Goal: Task Accomplishment & Management: Complete application form

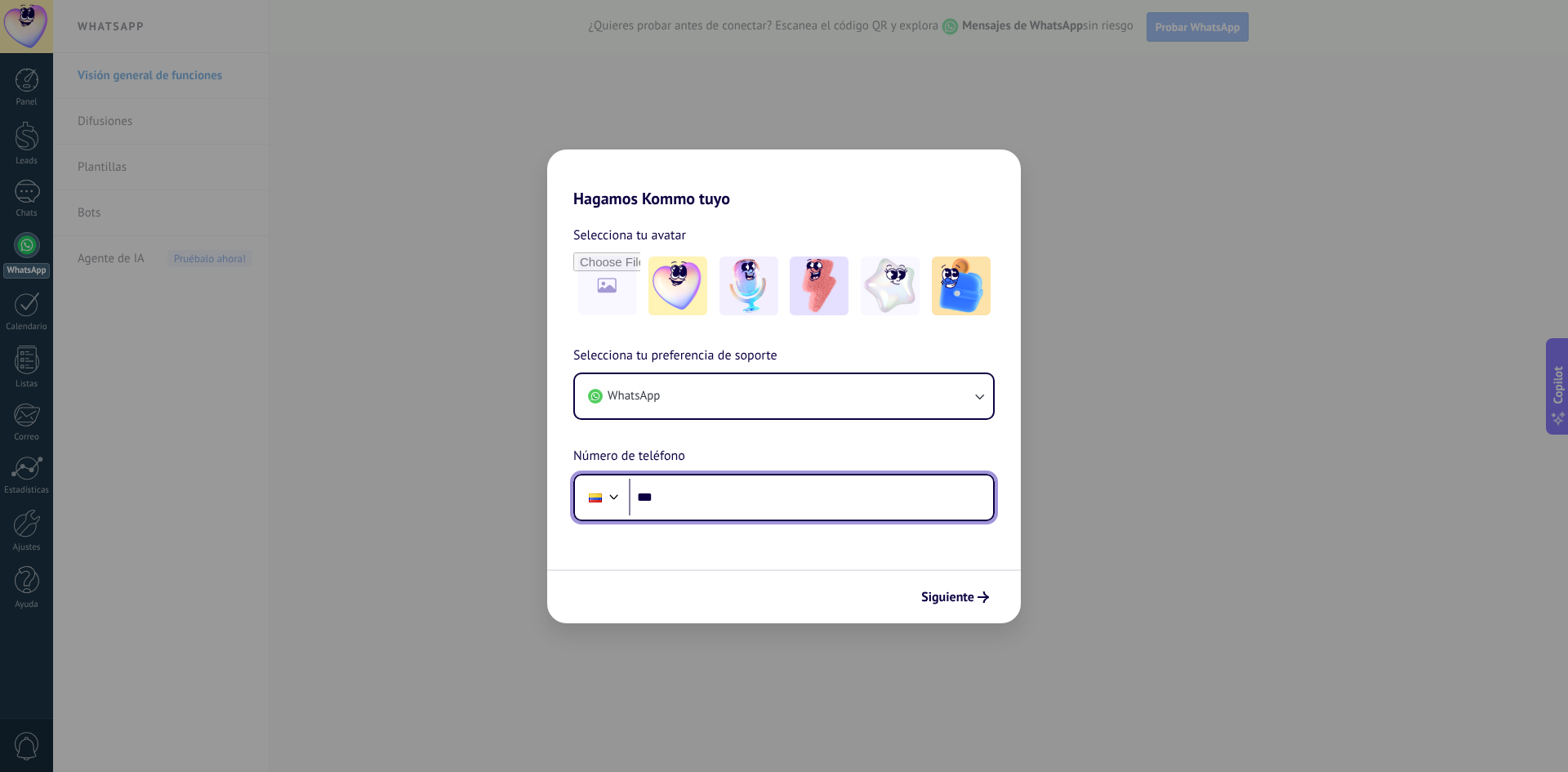
click at [685, 490] on input "***" at bounding box center [811, 497] width 364 height 37
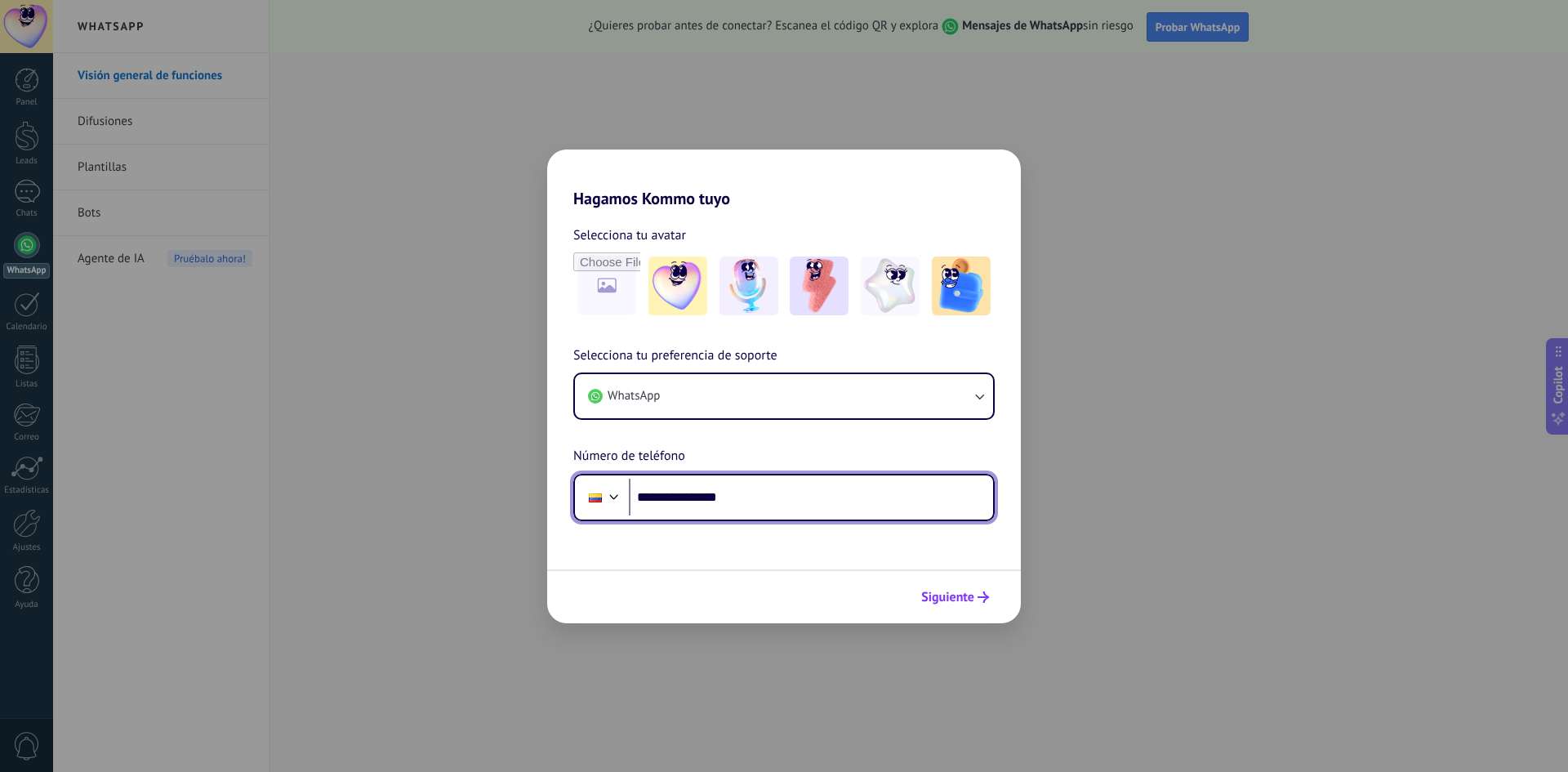
type input "**********"
click at [936, 592] on span "Siguiente" at bounding box center [948, 598] width 53 height 12
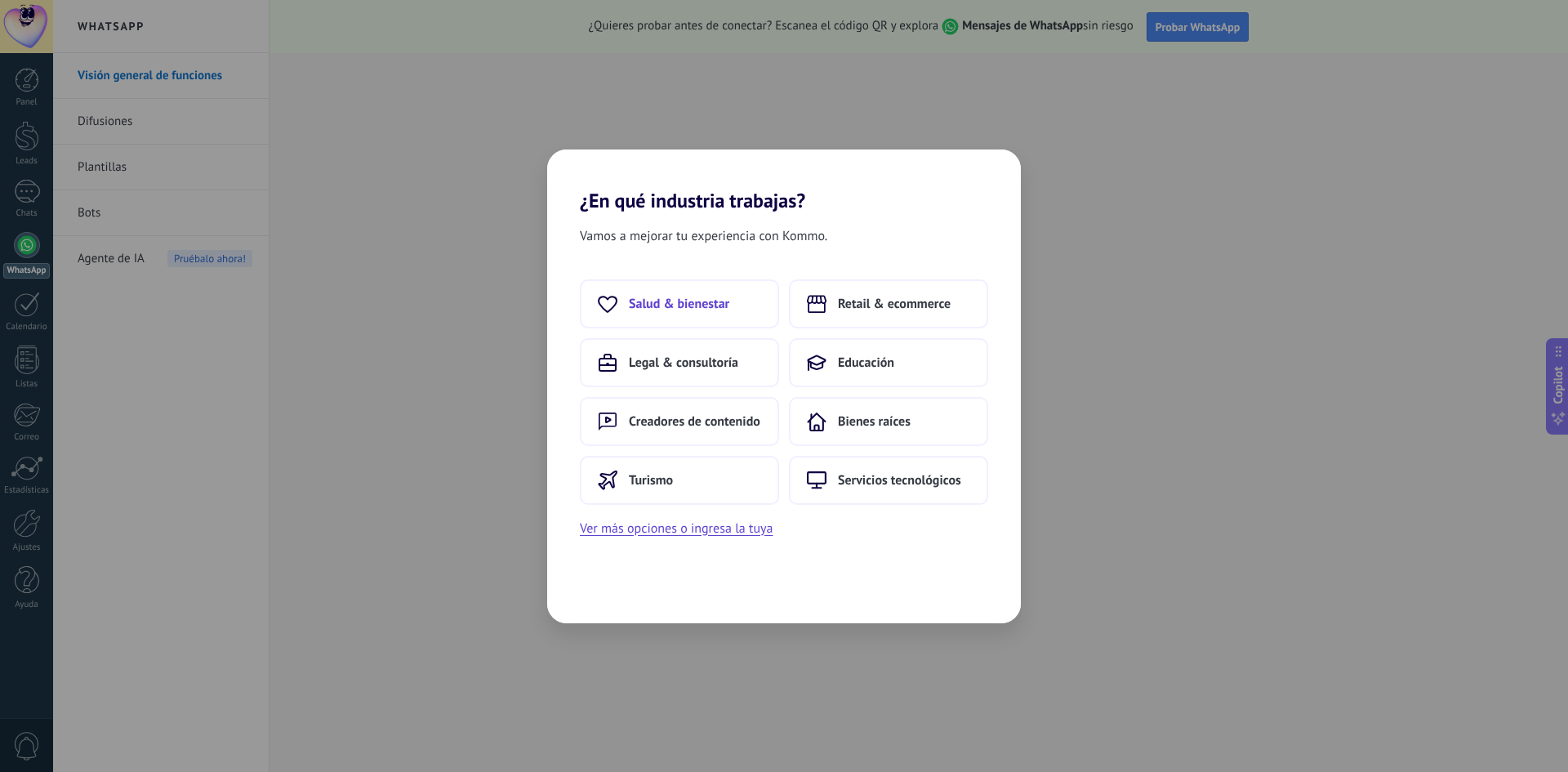
click at [714, 300] on span "Salud & bienestar" at bounding box center [679, 304] width 100 height 16
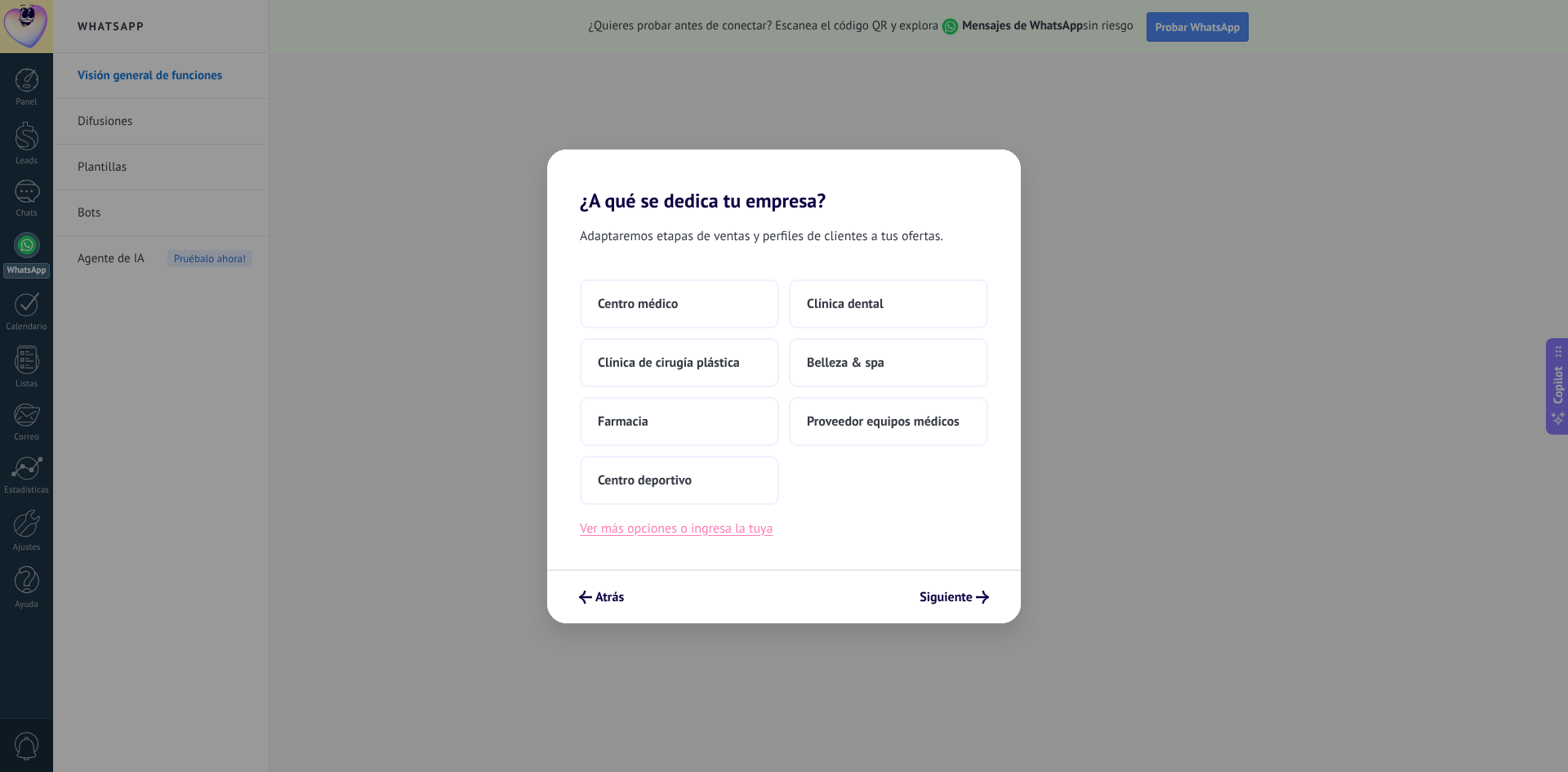
click at [715, 534] on button "Ver más opciones o ingresa la tuya" at bounding box center [676, 528] width 193 height 21
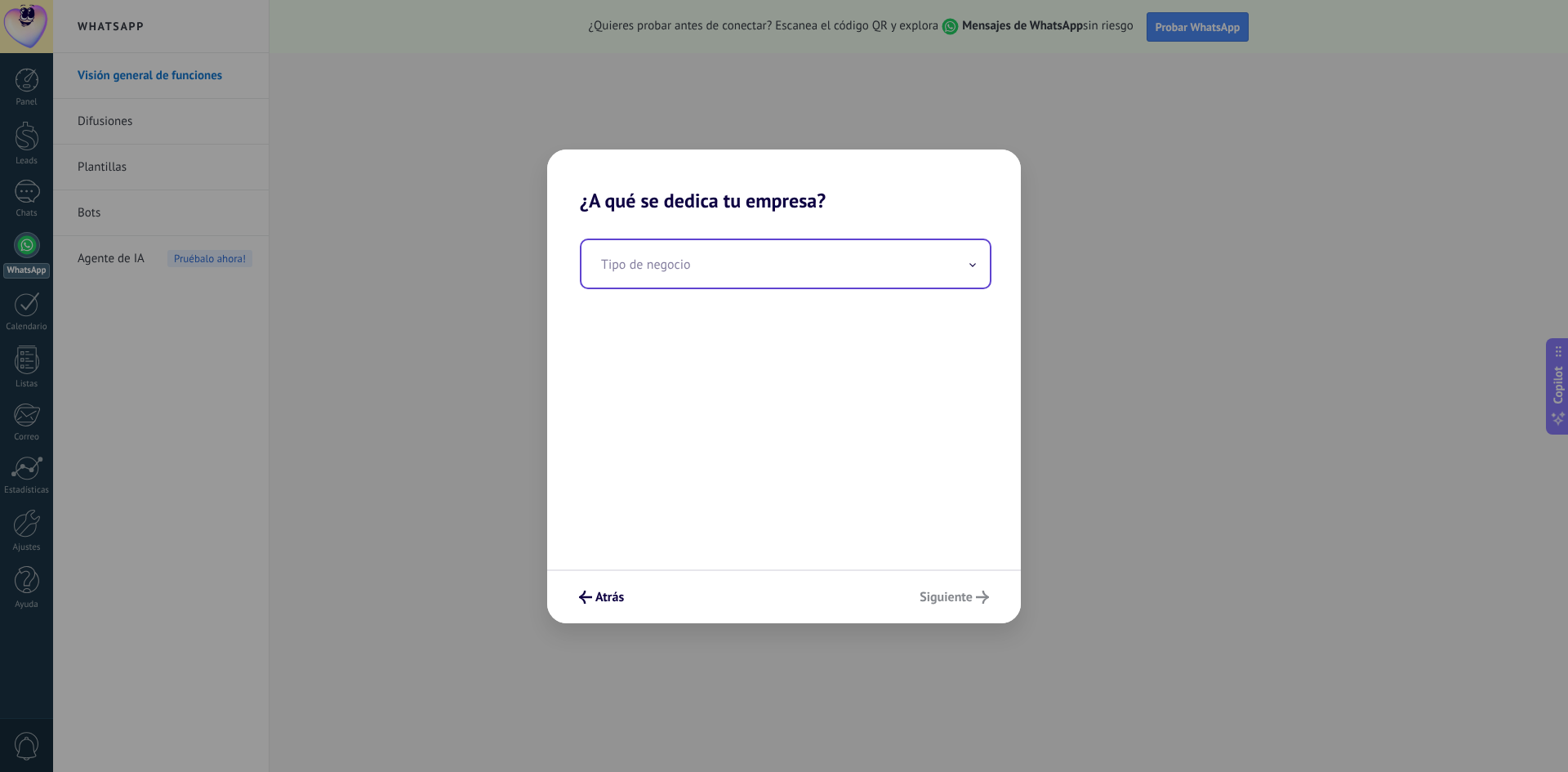
click at [648, 268] on input "text" at bounding box center [785, 264] width 408 height 48
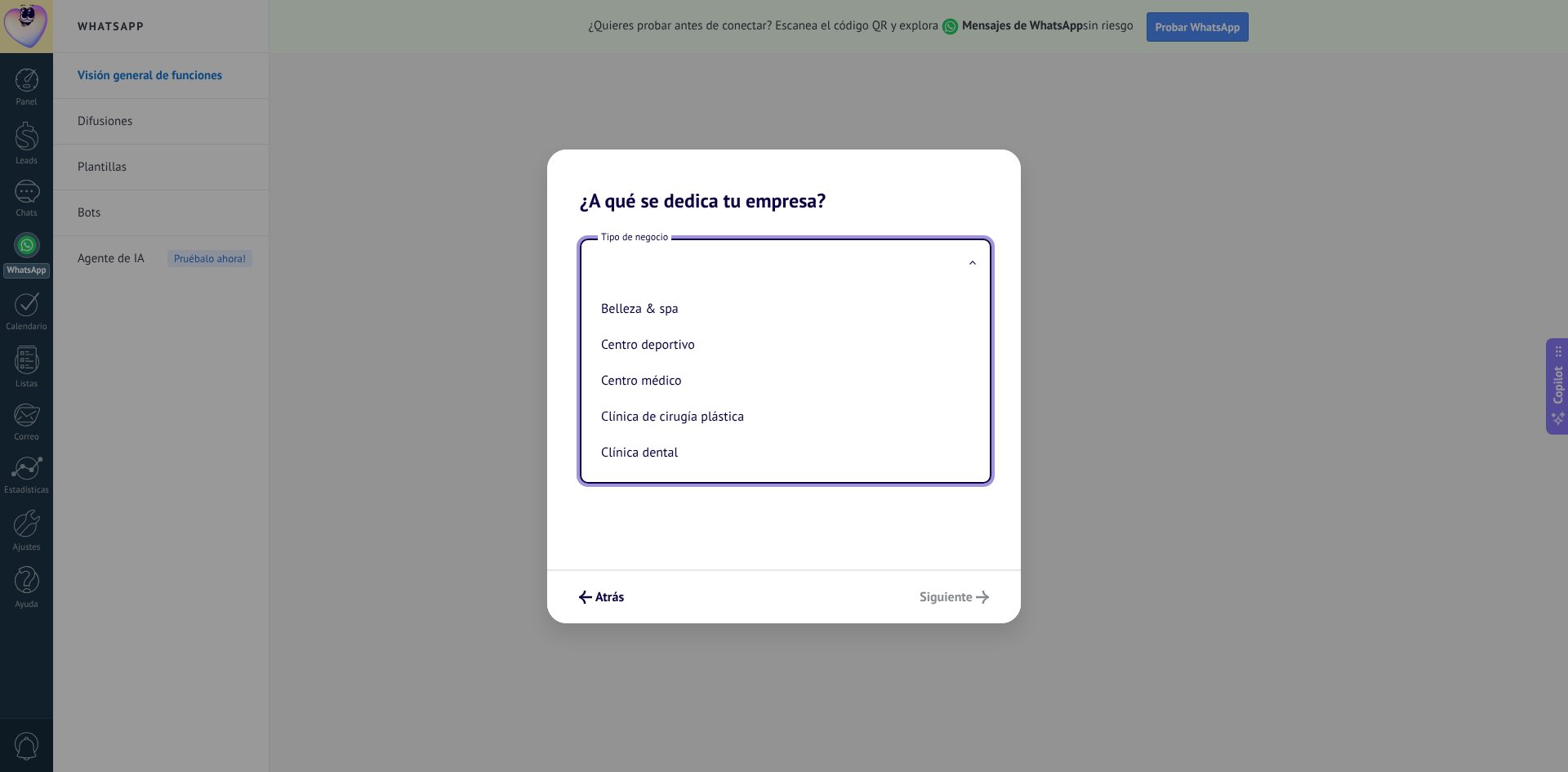
click at [722, 523] on div "Tipo de negocio Belleza & spa Centro deportivo Centro médico Clínica de cirugía…" at bounding box center [784, 391] width 474 height 357
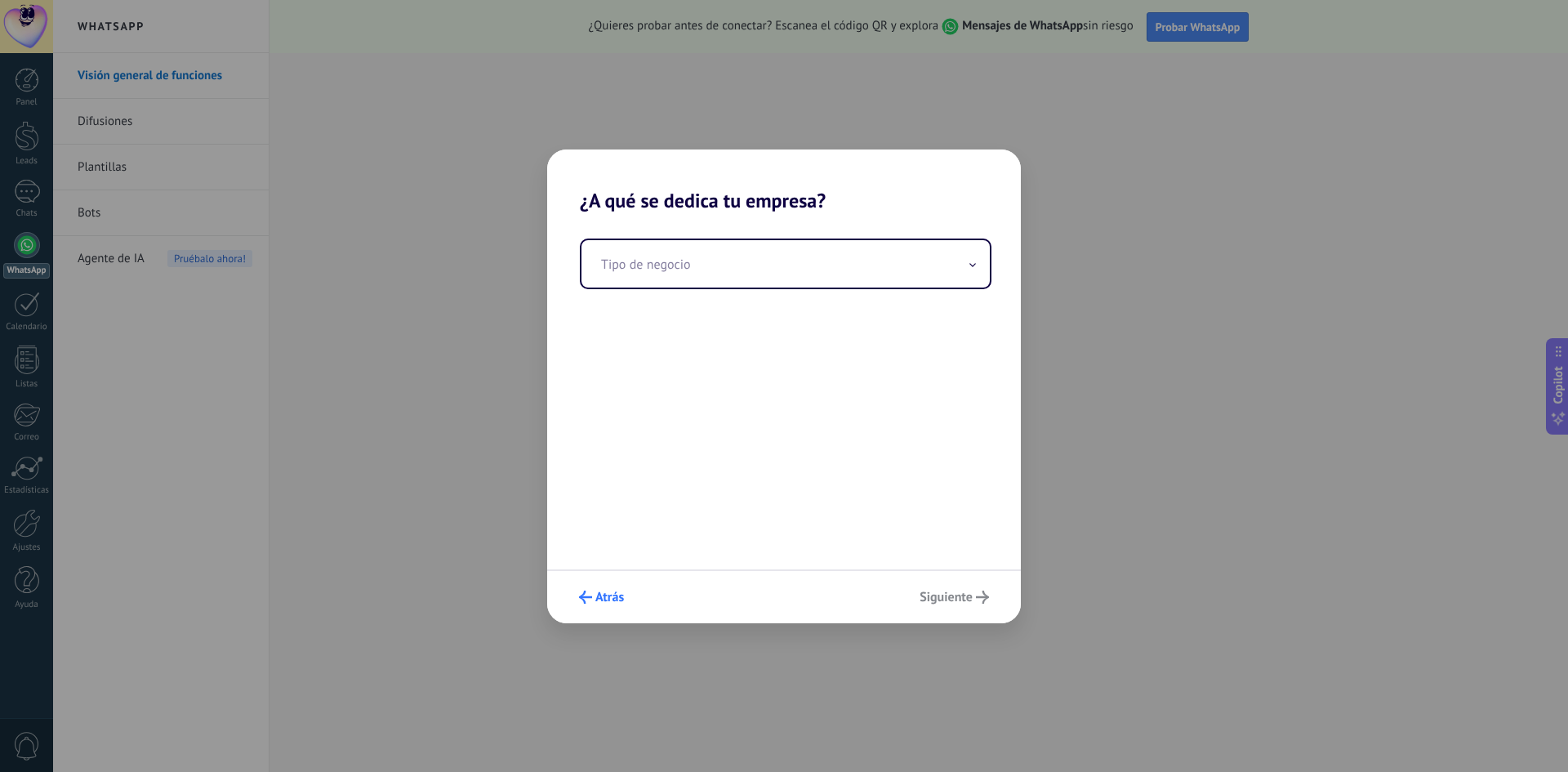
click at [610, 598] on span "Atrás" at bounding box center [609, 598] width 28 height 12
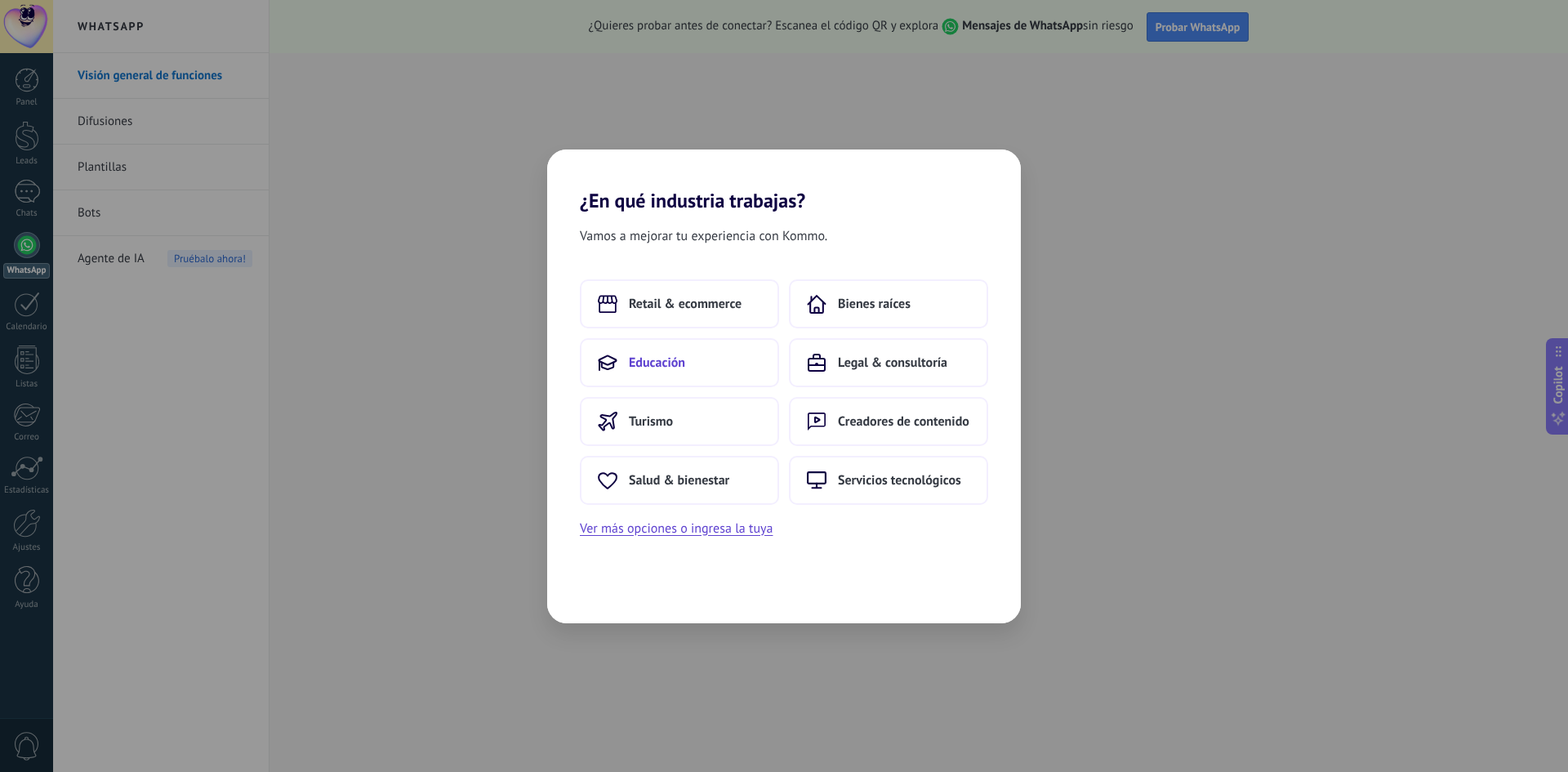
click at [677, 341] on button "Educación" at bounding box center [679, 363] width 199 height 49
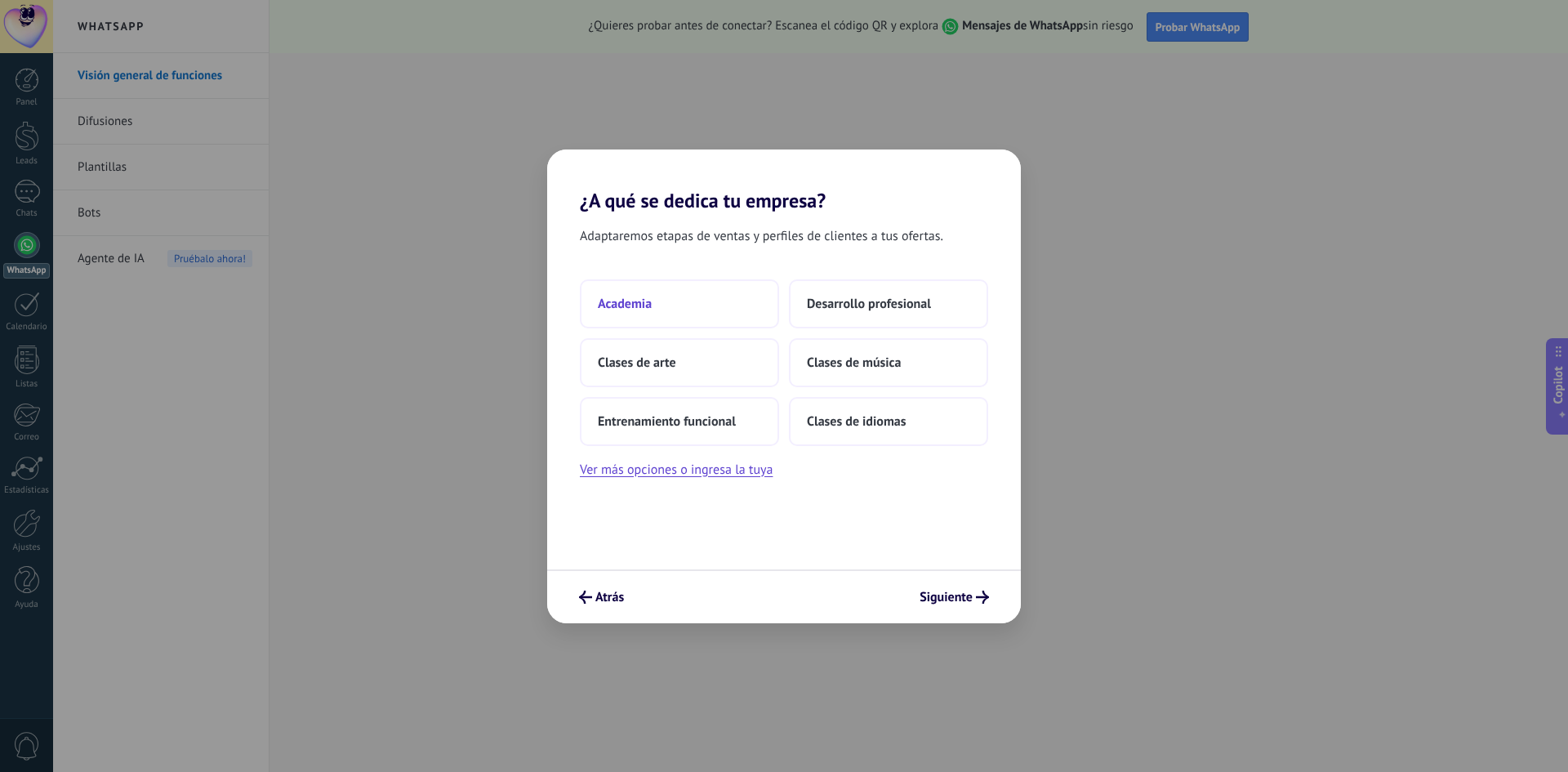
click at [662, 280] on button "Academia" at bounding box center [679, 304] width 199 height 49
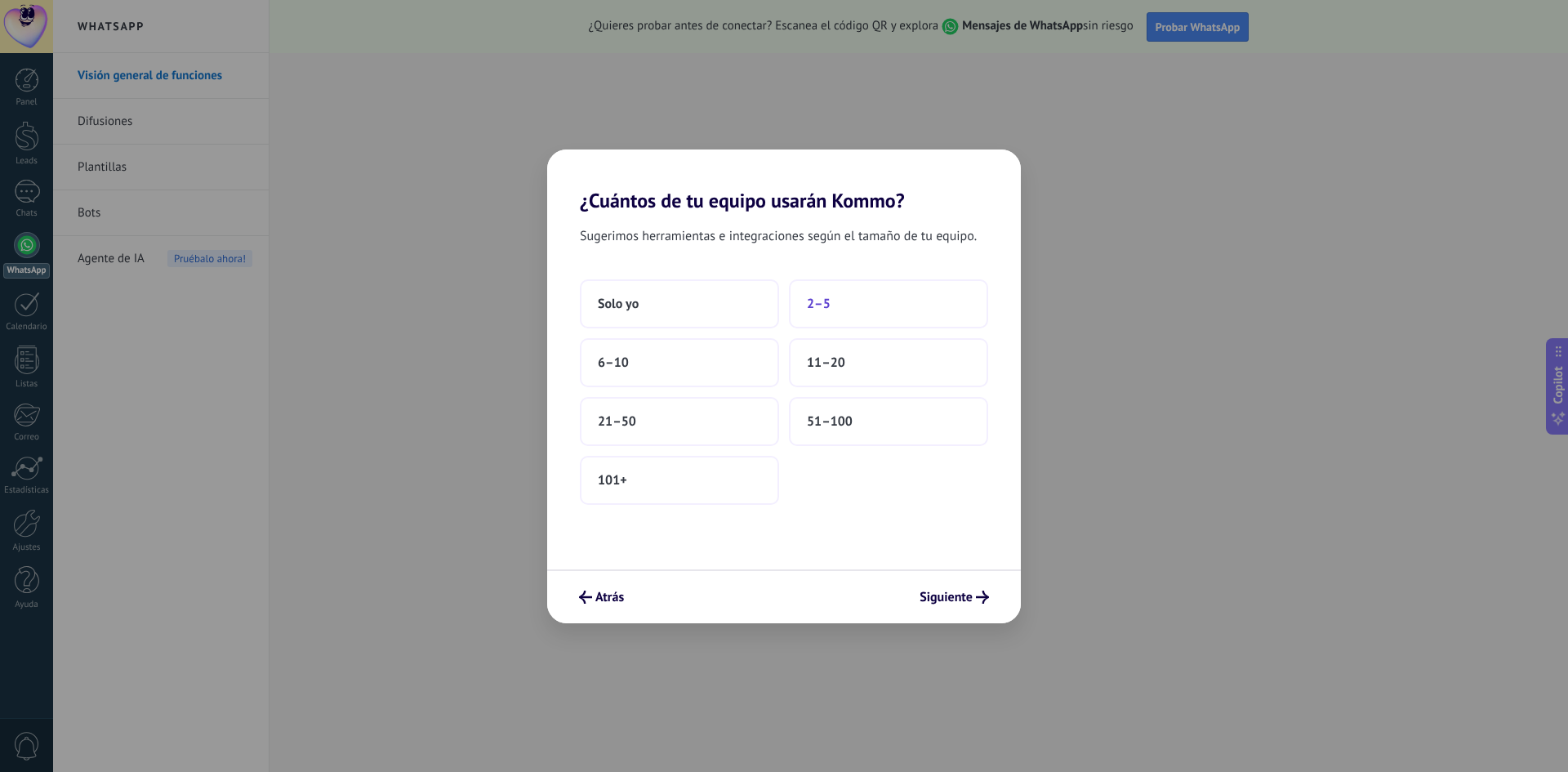
click at [842, 312] on button "2–5" at bounding box center [889, 304] width 199 height 49
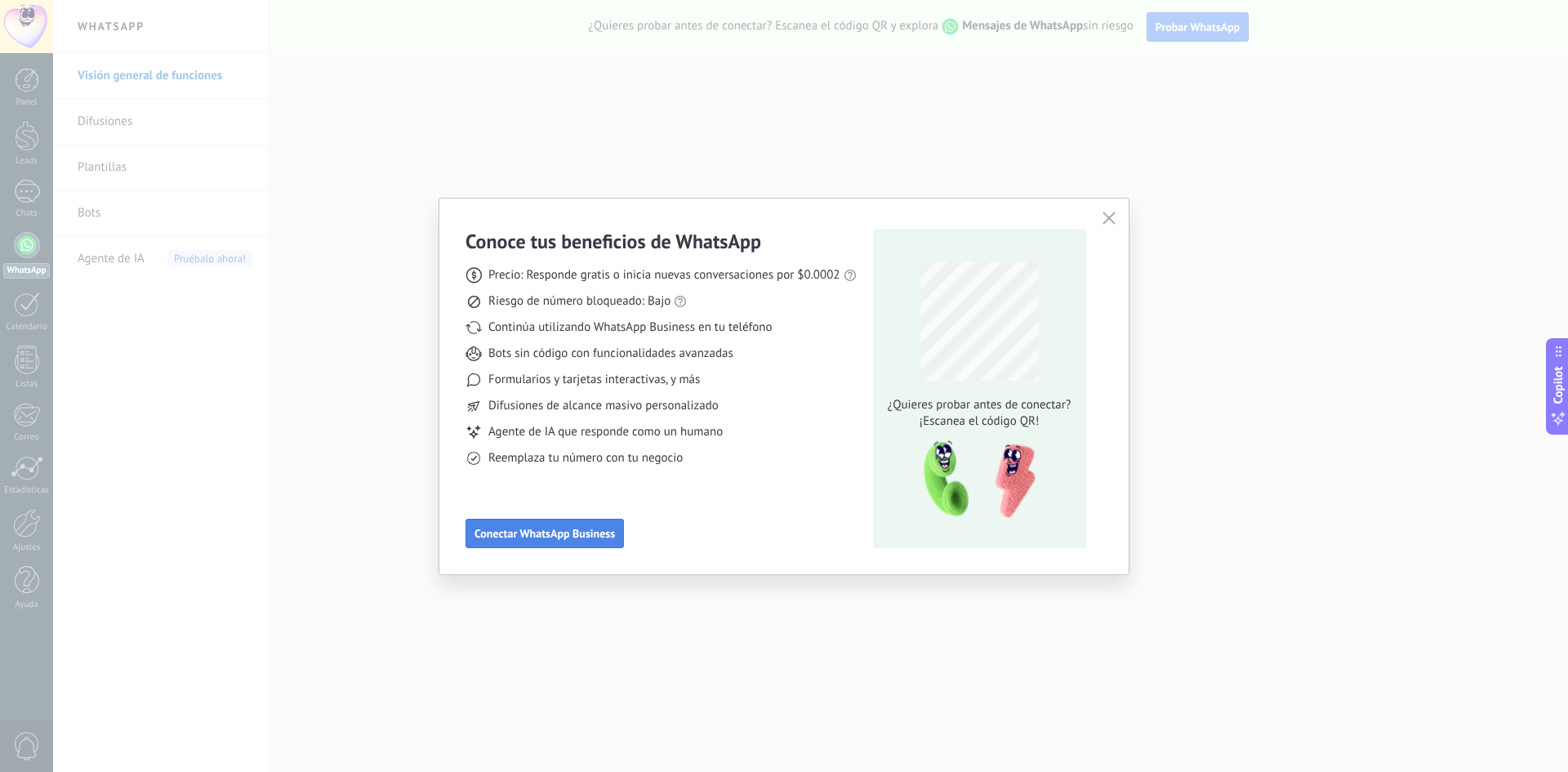
click at [566, 537] on span "Conectar WhatsApp Business" at bounding box center [545, 534] width 141 height 12
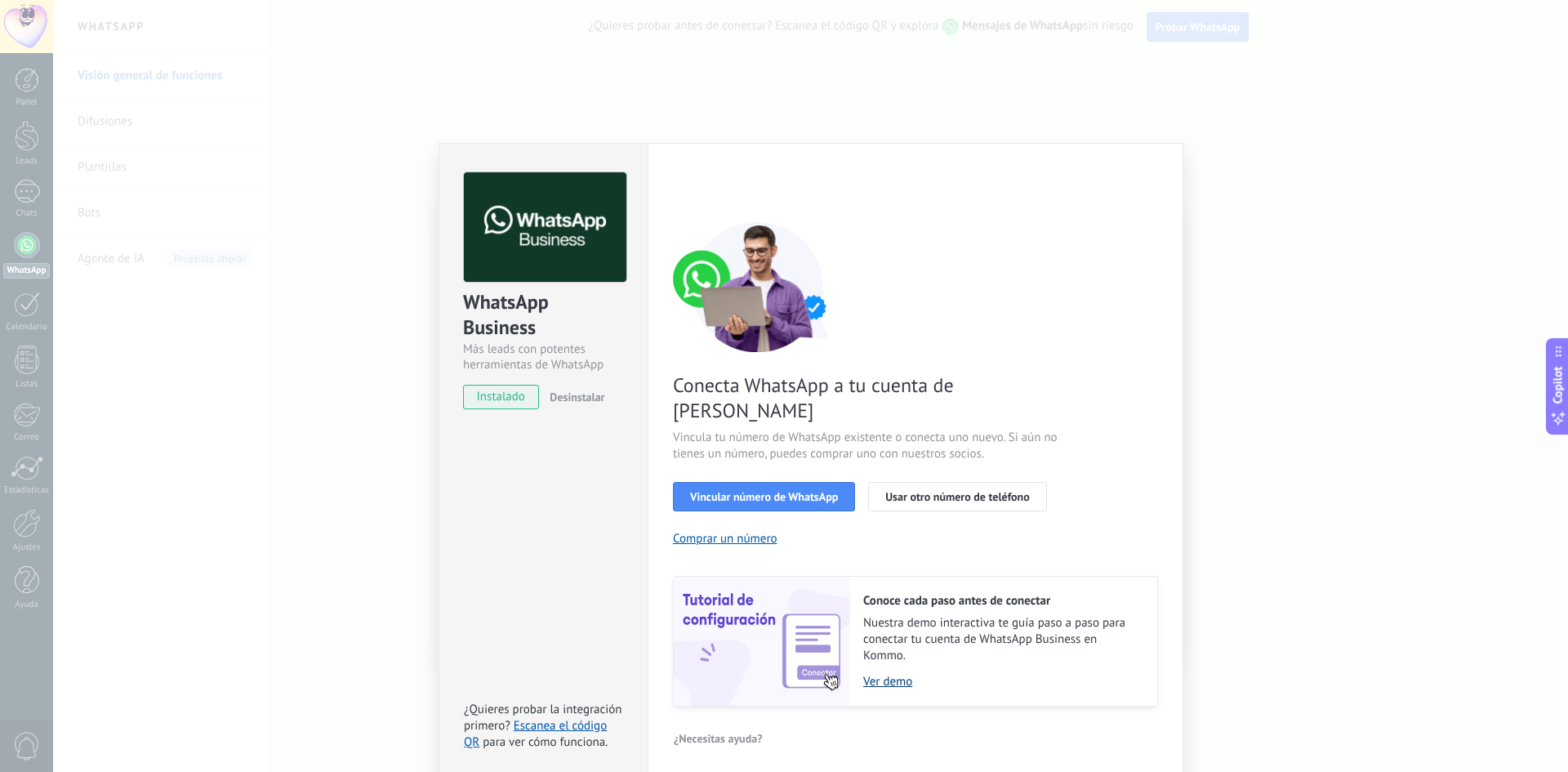
click at [905, 674] on link "Ver demo" at bounding box center [1002, 682] width 278 height 16
click at [775, 492] on span "Vincular número de WhatsApp" at bounding box center [764, 497] width 148 height 12
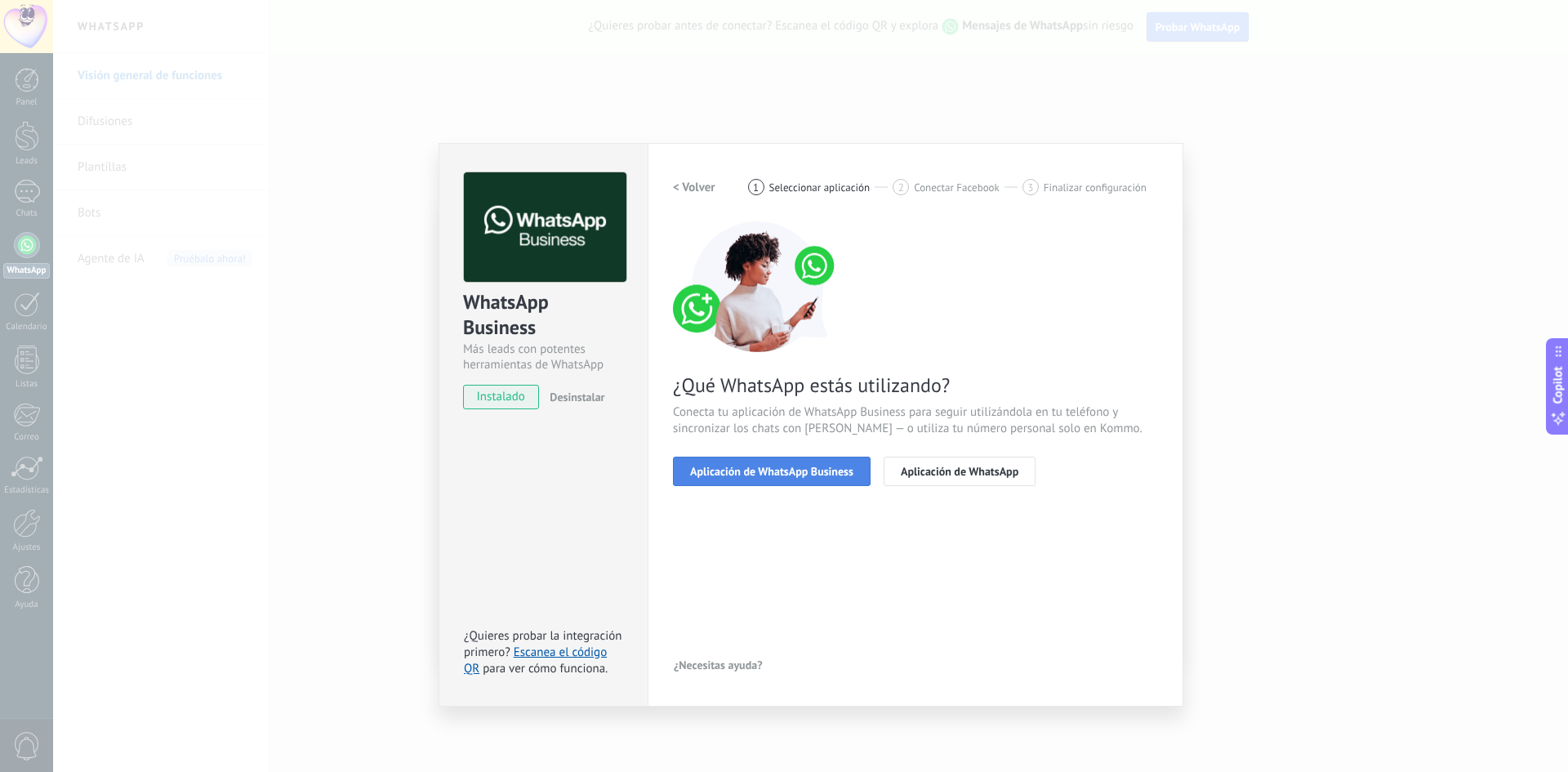
click at [813, 476] on span "Aplicación de WhatsApp Business" at bounding box center [772, 471] width 163 height 12
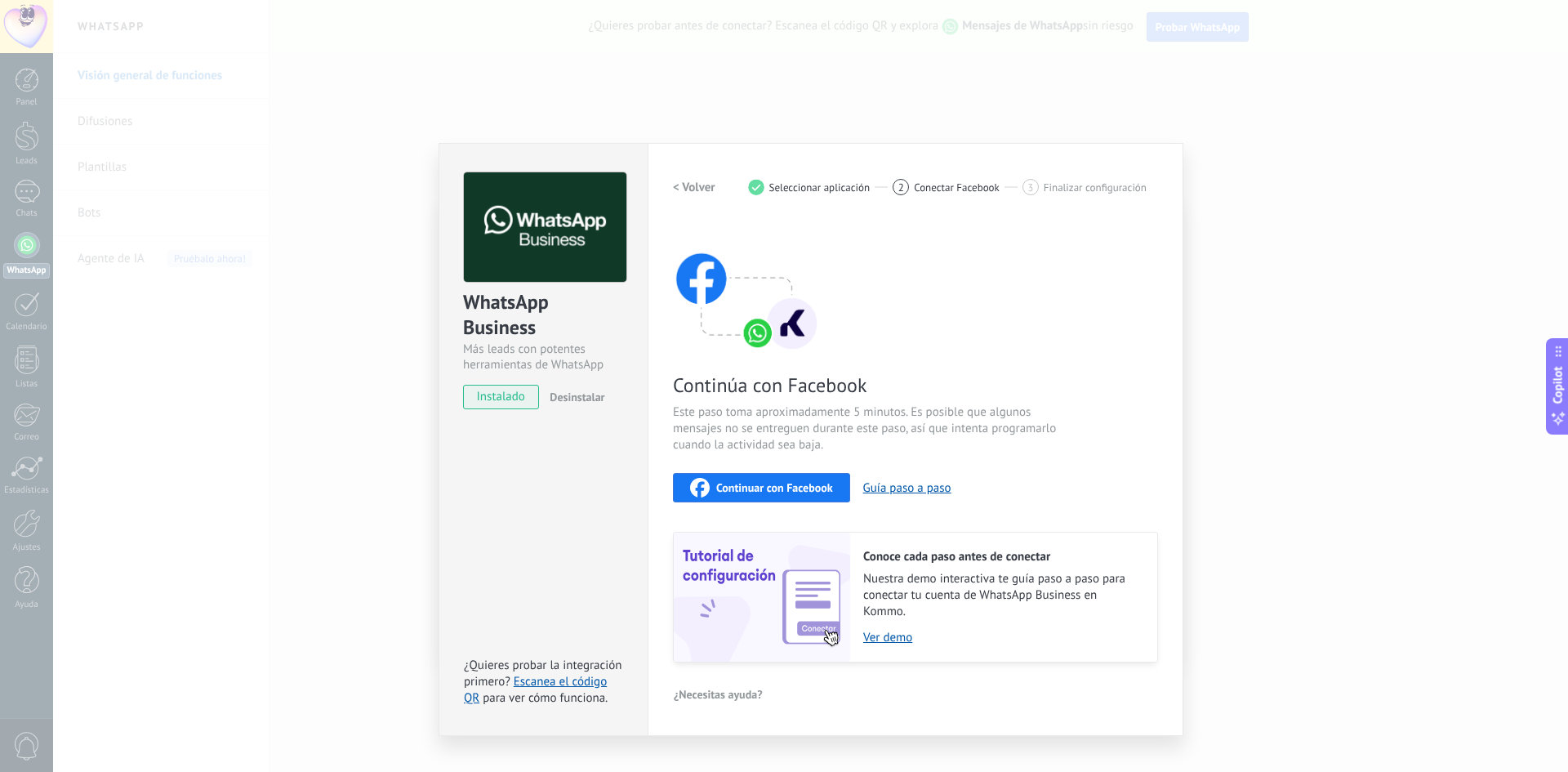
click at [815, 485] on span "Continuar con Facebook" at bounding box center [774, 488] width 117 height 12
